Goal: Check status: Check status

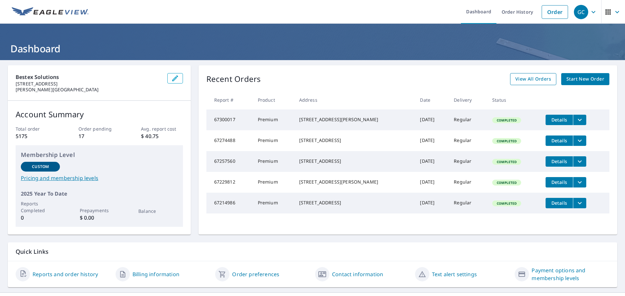
click at [517, 77] on span "View All Orders" at bounding box center [533, 79] width 36 height 8
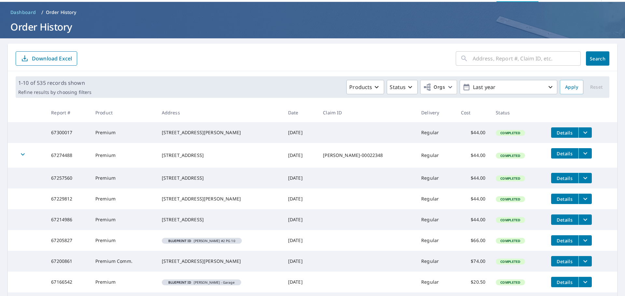
scroll to position [33, 0]
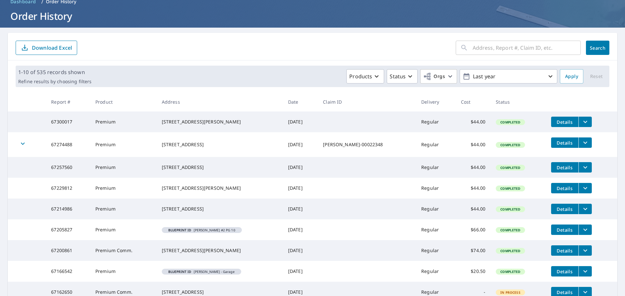
click at [555, 233] on span "Details" at bounding box center [565, 230] width 20 height 6
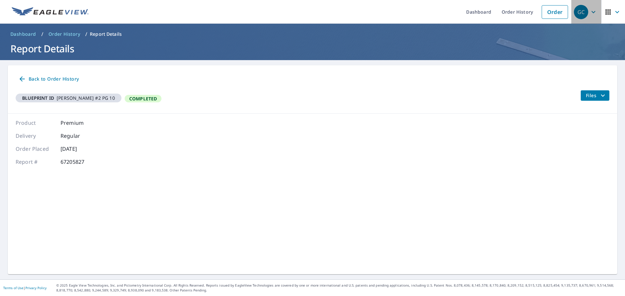
click at [574, 12] on div "GC" at bounding box center [581, 12] width 14 height 14
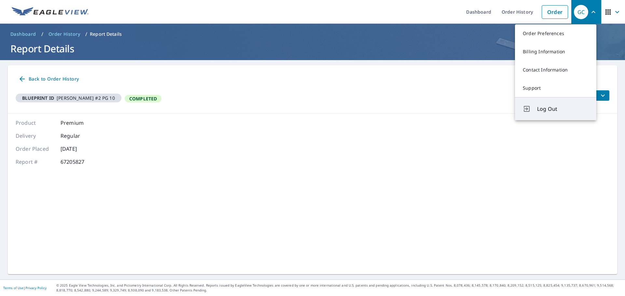
click at [557, 111] on span "Log Out" at bounding box center [562, 109] width 51 height 8
